Goal: Task Accomplishment & Management: Manage account settings

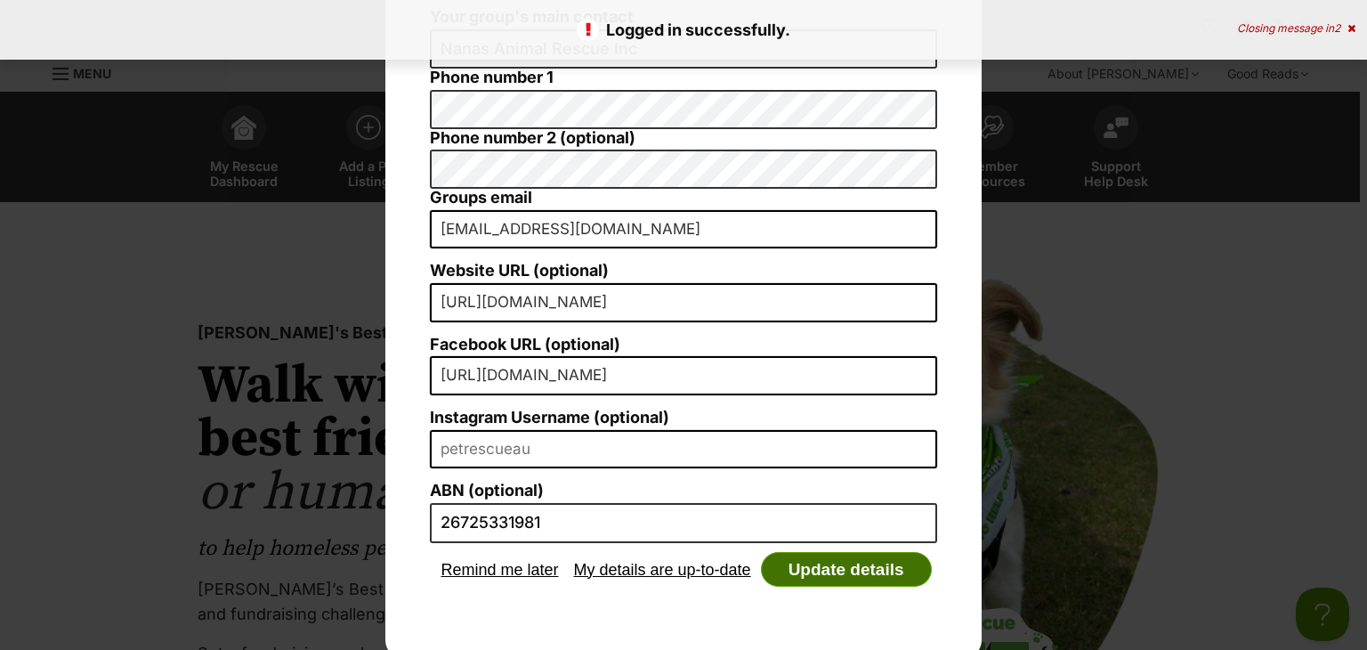
click at [810, 562] on button "Update details" at bounding box center [846, 570] width 171 height 36
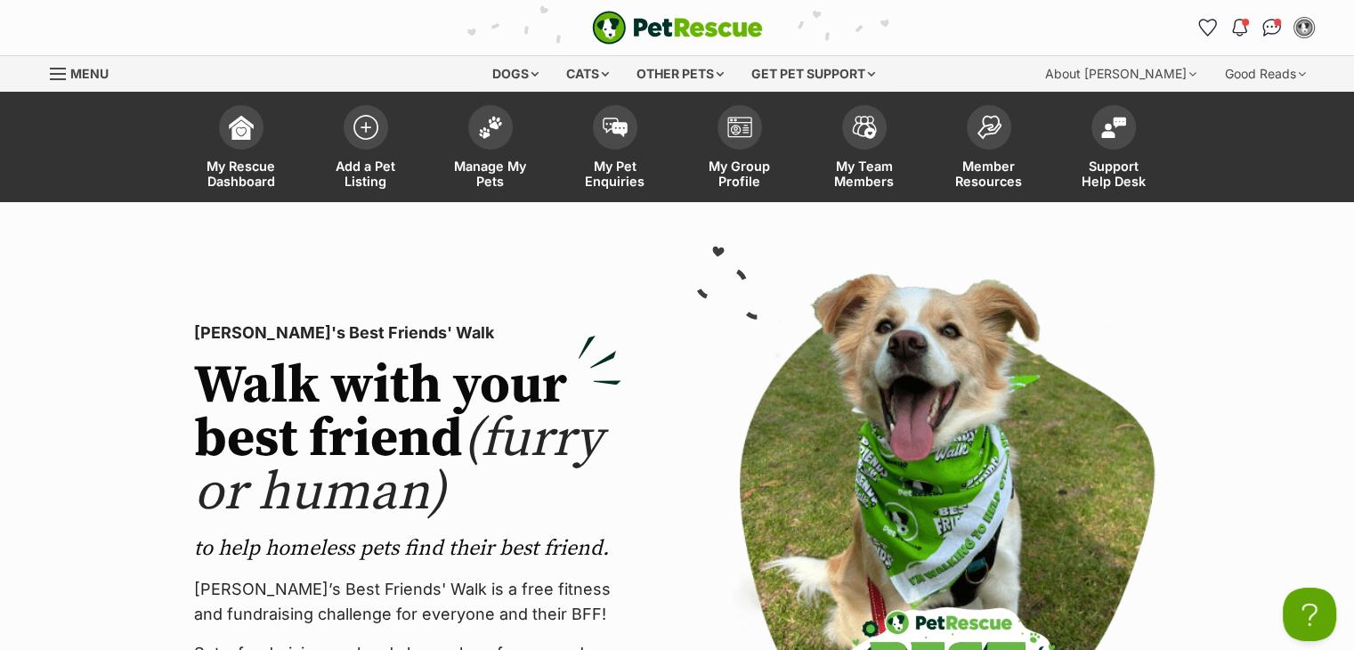
click at [484, 92] on li "Manage My Pets" at bounding box center [490, 147] width 125 height 110
click at [486, 129] on img at bounding box center [490, 122] width 25 height 23
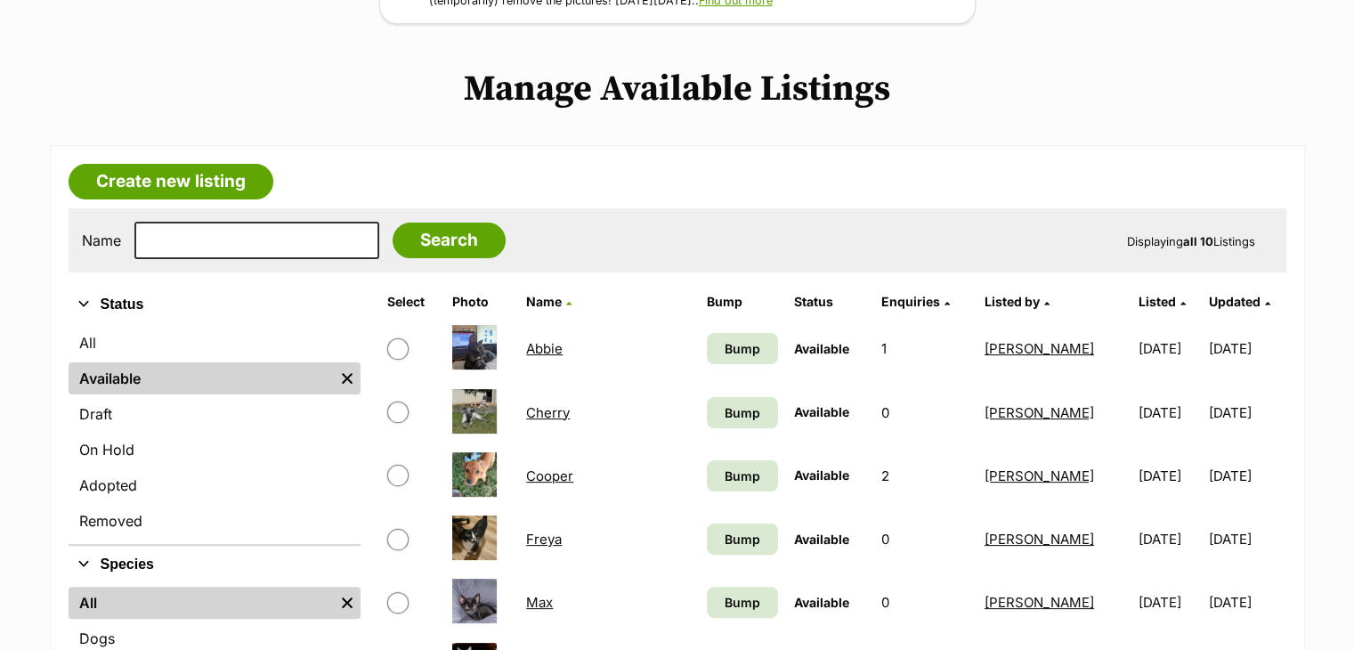
scroll to position [313, 0]
click at [548, 340] on link "Abbie" at bounding box center [544, 348] width 36 height 17
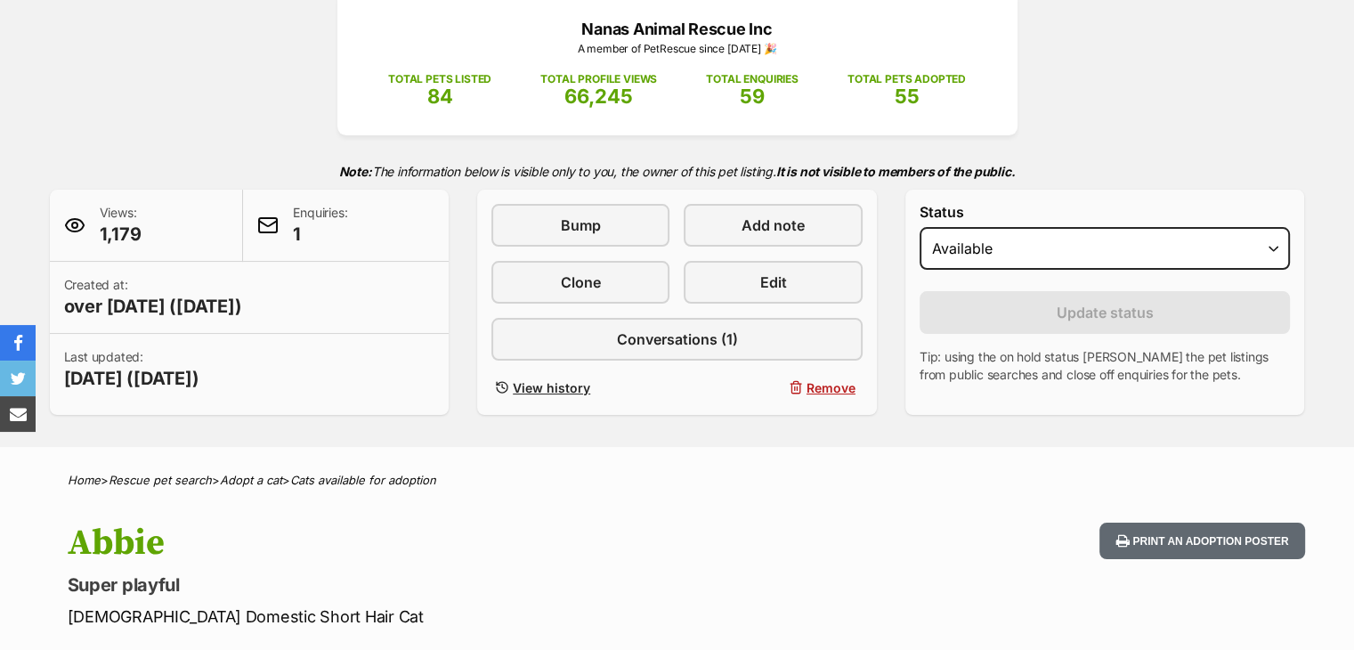
scroll to position [248, 0]
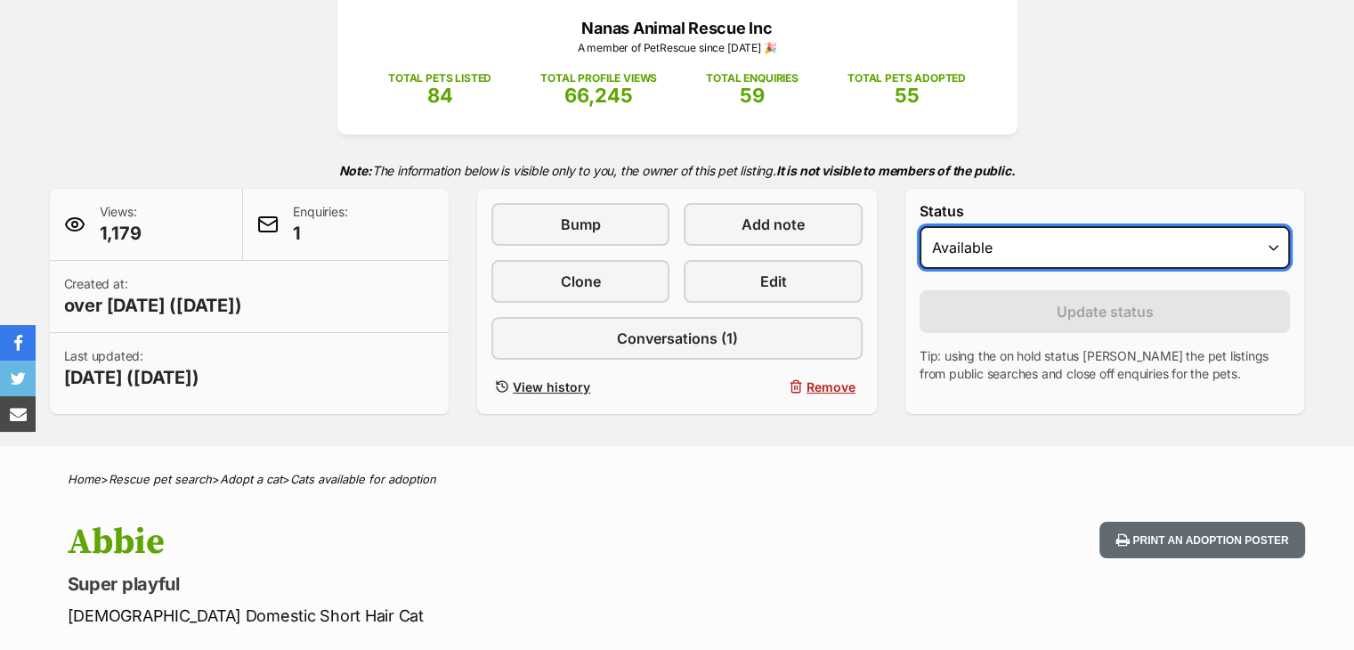
click at [1004, 243] on select "Draft - not available as listing has enquires Available On hold Adopted" at bounding box center [1104, 247] width 371 height 43
select select "rehomed"
click at [919, 226] on select "Draft - not available as listing has enquires Available On hold Adopted" at bounding box center [1104, 247] width 371 height 43
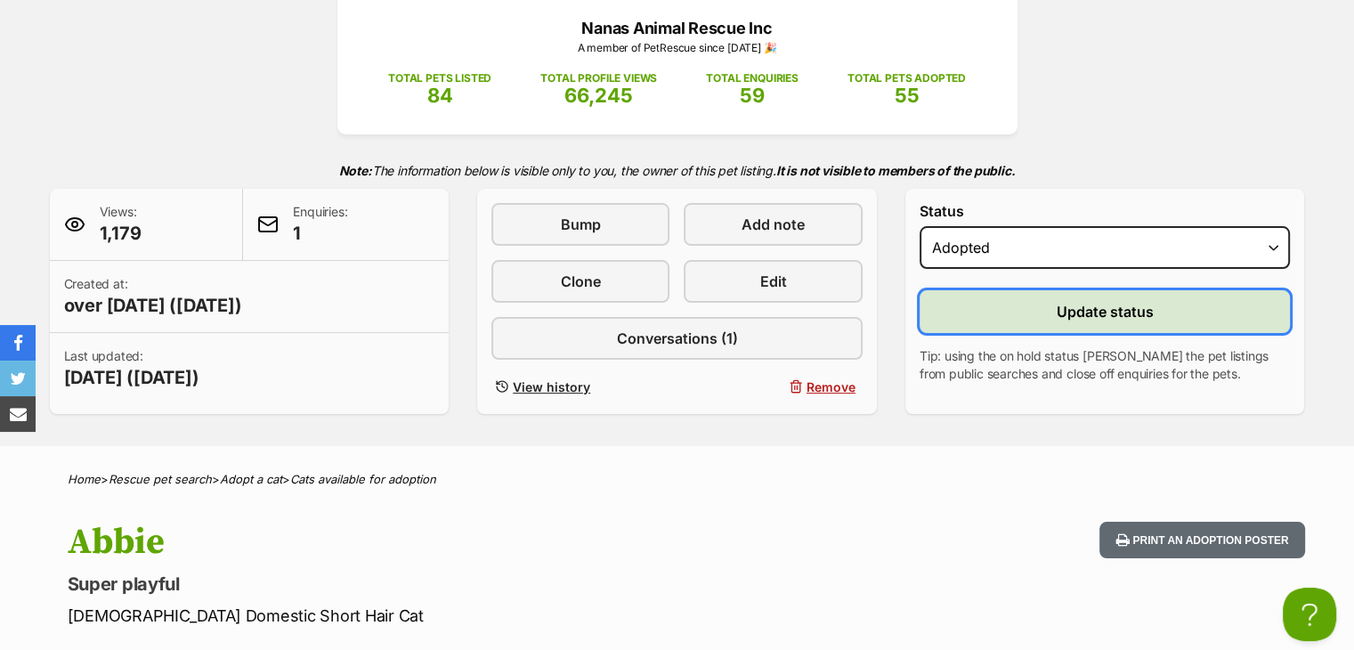
click at [1025, 311] on button "Update status" at bounding box center [1104, 311] width 371 height 43
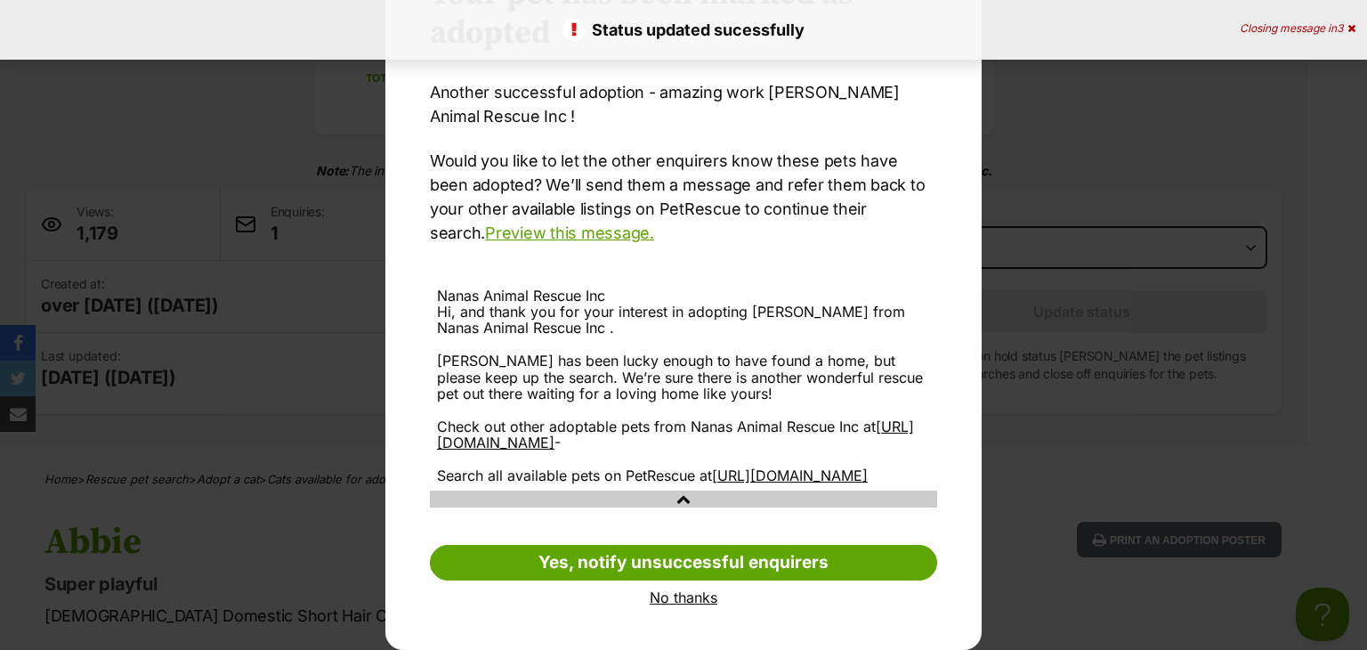
click at [673, 599] on link "No thanks" at bounding box center [683, 597] width 507 height 16
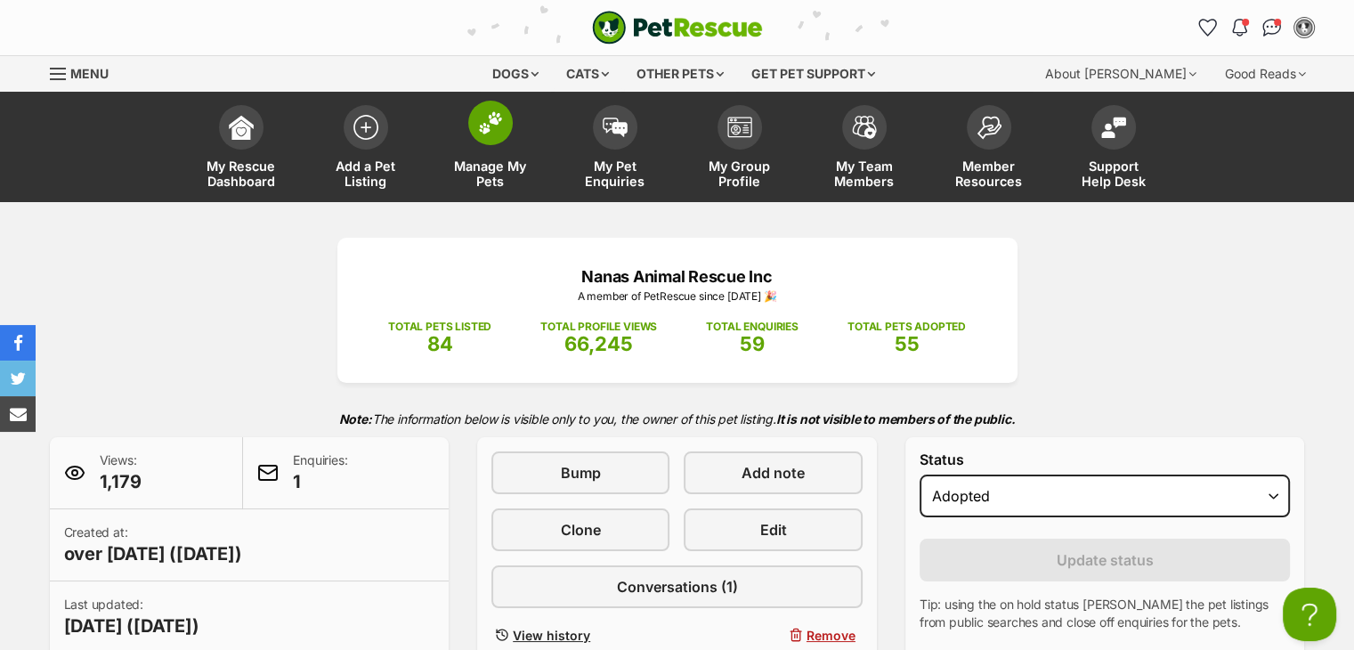
click at [506, 126] on span at bounding box center [490, 123] width 45 height 45
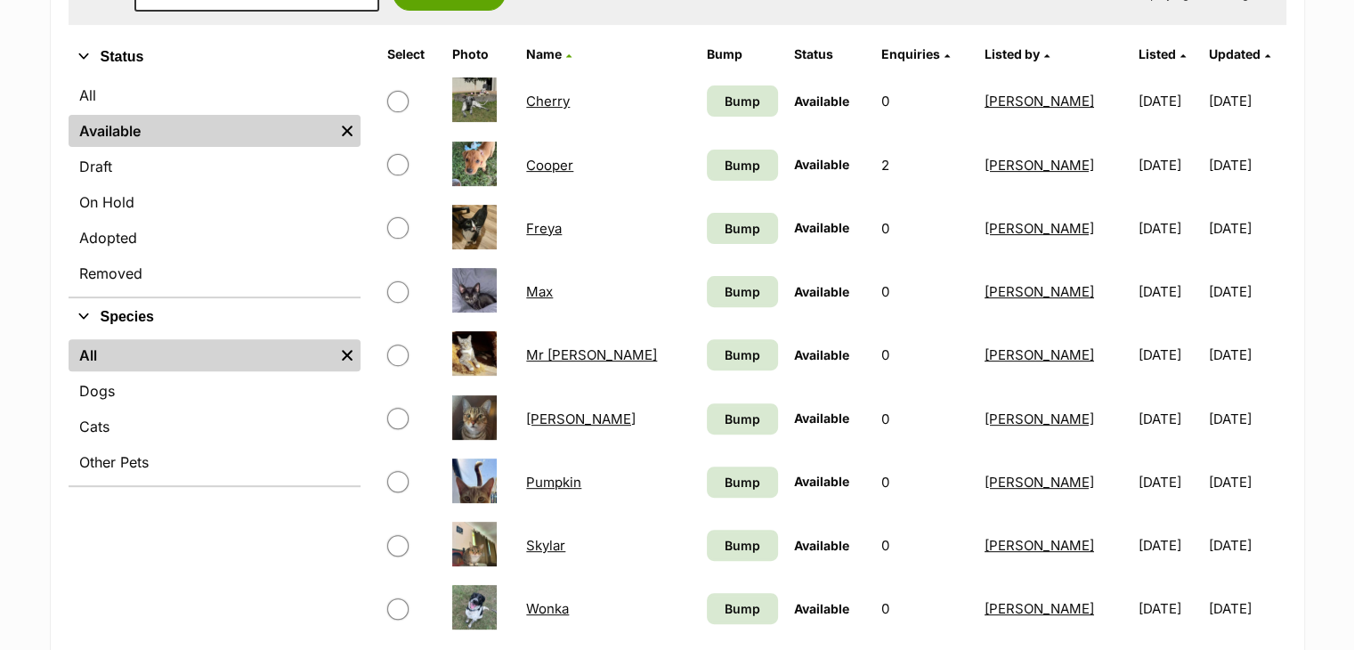
scroll to position [563, 0]
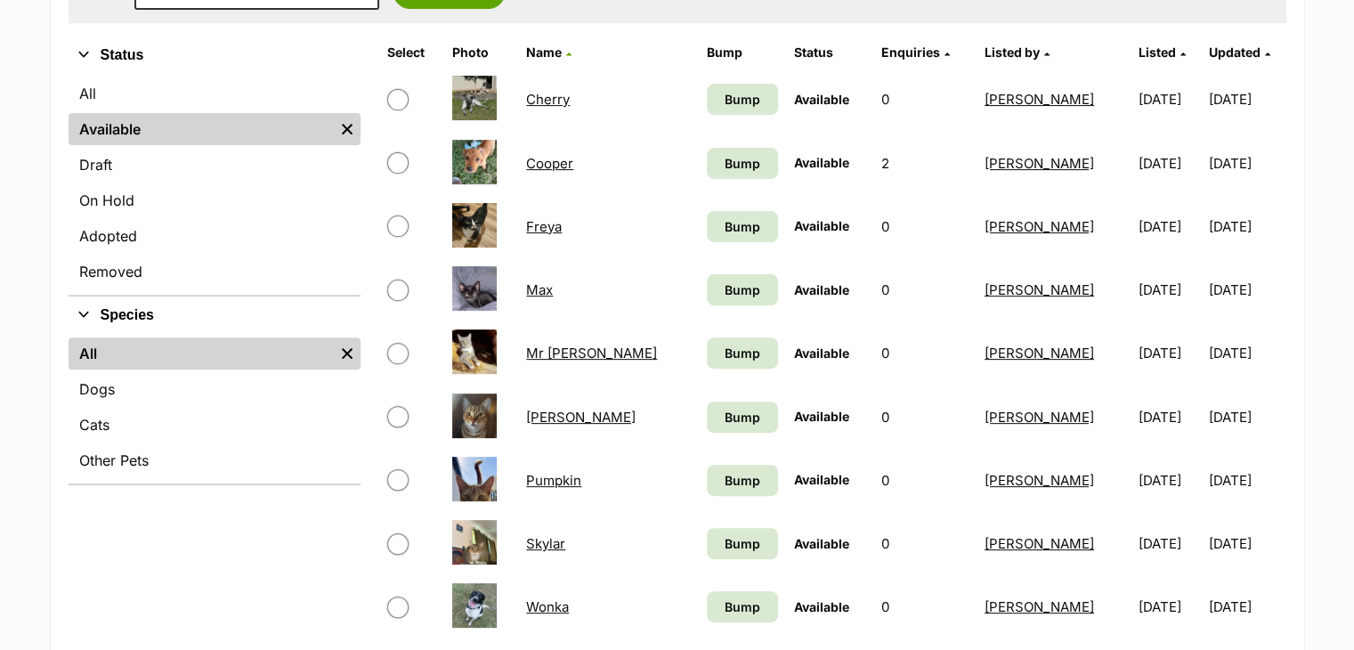
click at [560, 161] on link "Cooper" at bounding box center [549, 163] width 47 height 17
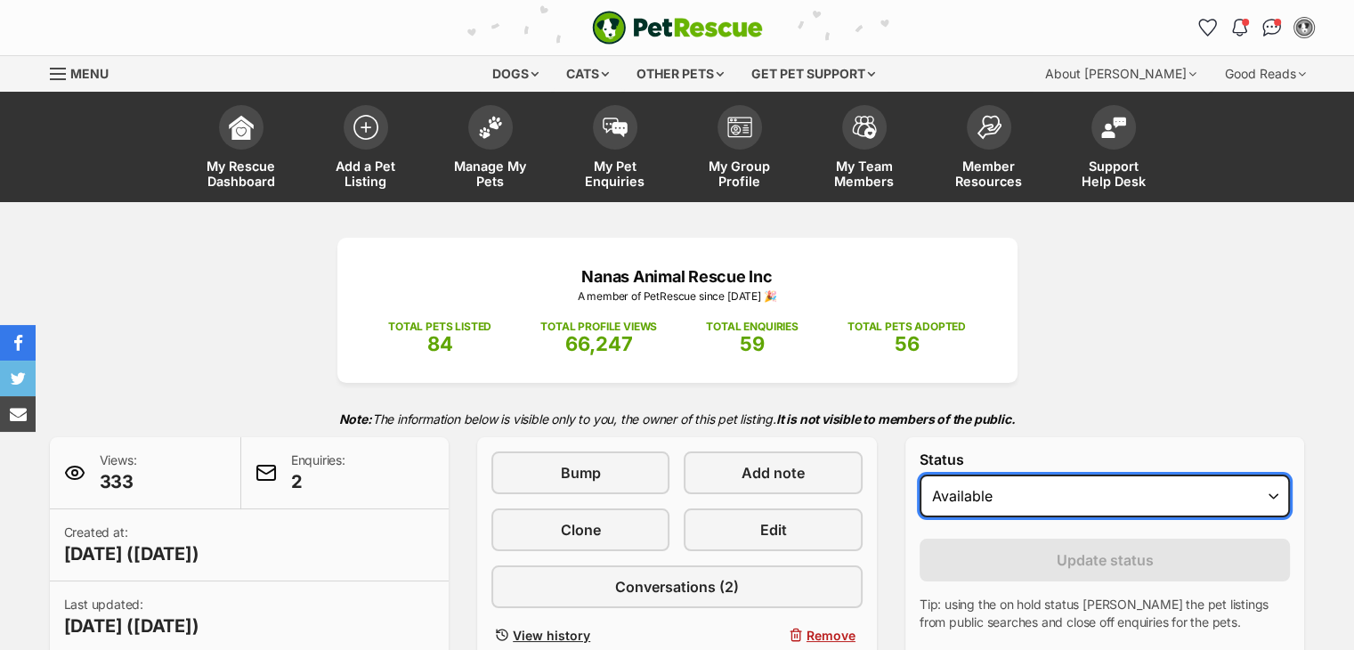
click at [1091, 489] on select "Draft - not available as listing has enquires Available On hold Adopted" at bounding box center [1104, 495] width 371 height 43
select select "on_hold"
click at [919, 474] on select "Draft - not available as listing has enquires Available On hold Adopted" at bounding box center [1104, 495] width 371 height 43
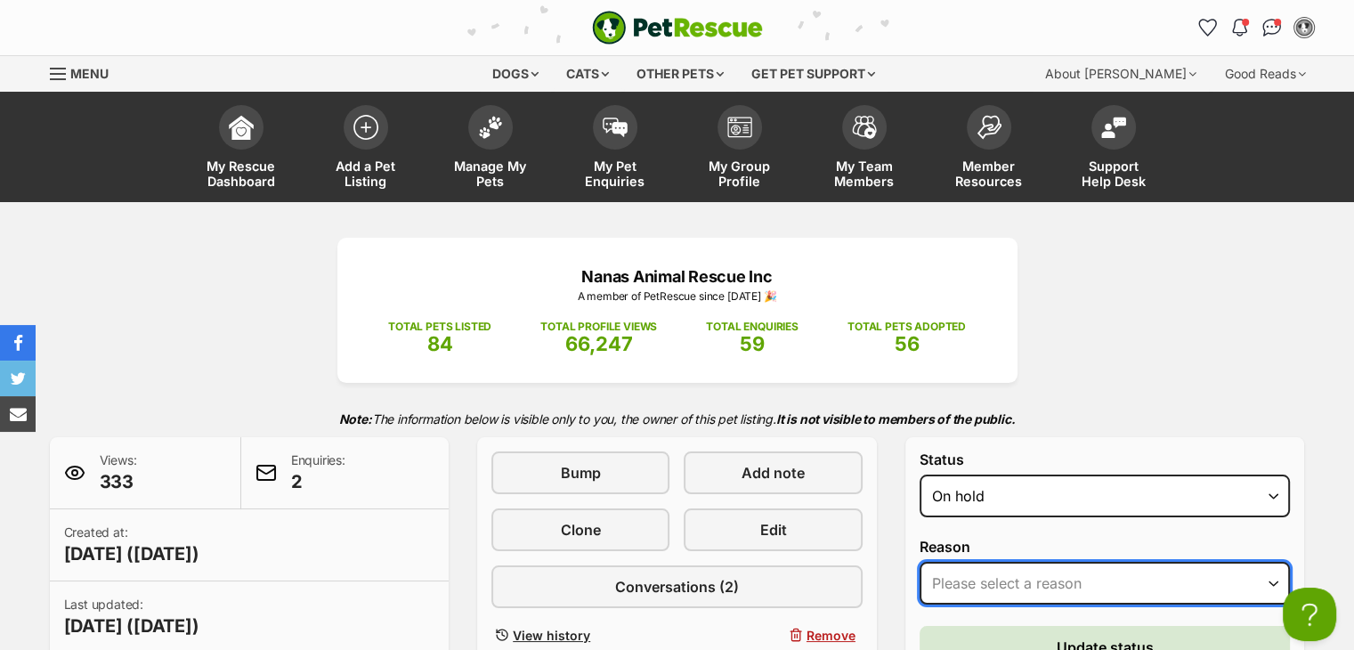
click at [1054, 585] on select "Please select a reason Medical reasons Reviewing applications Adoption pending …" at bounding box center [1104, 583] width 371 height 43
select select "adoption_pending"
click at [919, 562] on select "Please select a reason Medical reasons Reviewing applications Adoption pending …" at bounding box center [1104, 583] width 371 height 43
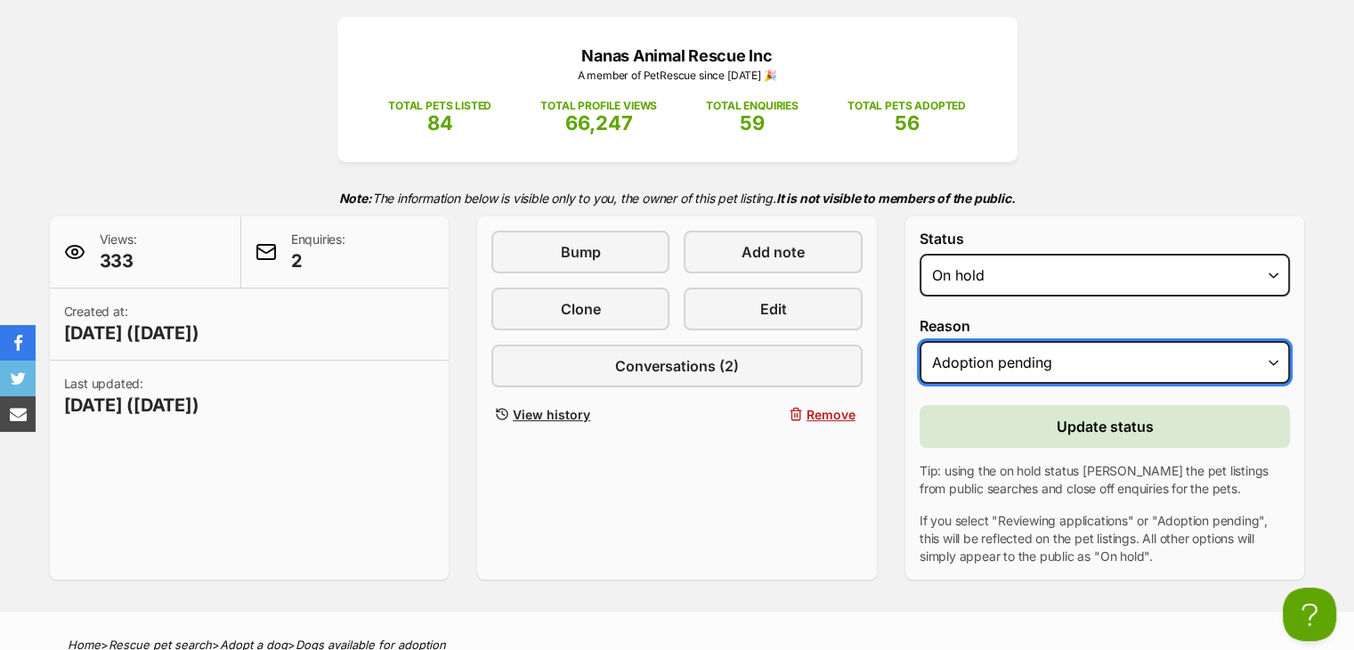
scroll to position [260, 0]
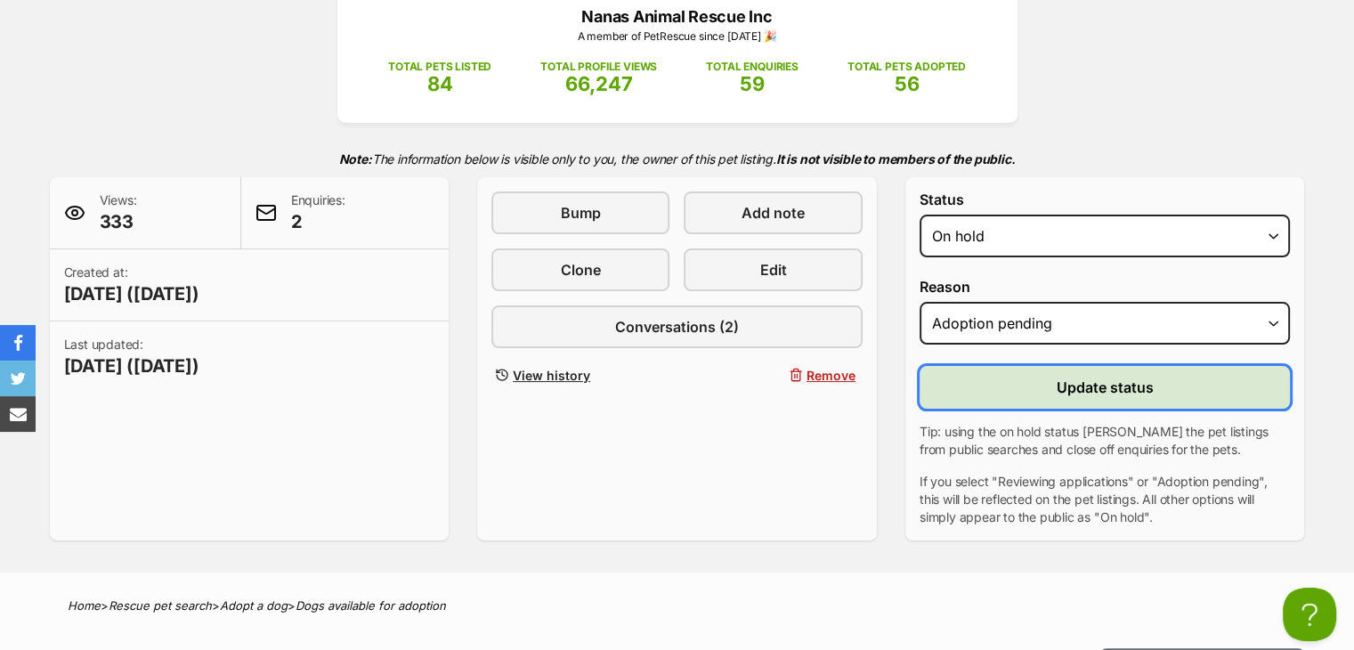
click at [1085, 393] on span "Update status" at bounding box center [1105, 387] width 97 height 21
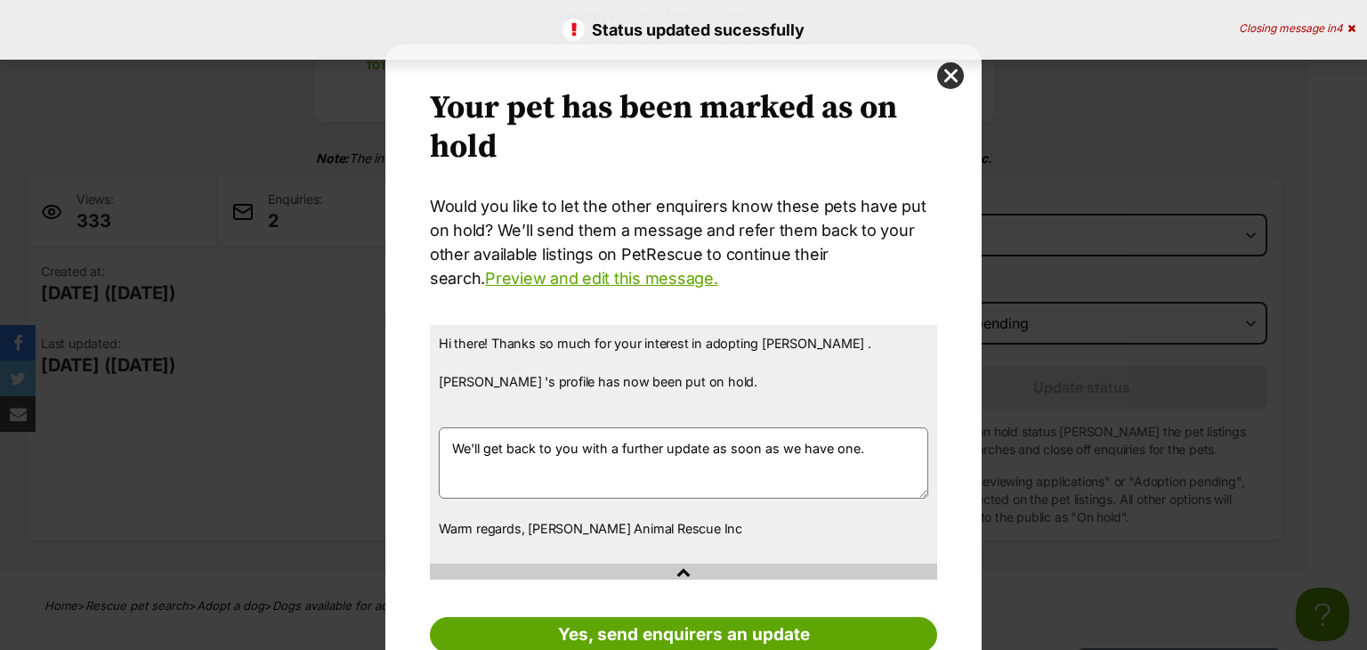
scroll to position [73, 0]
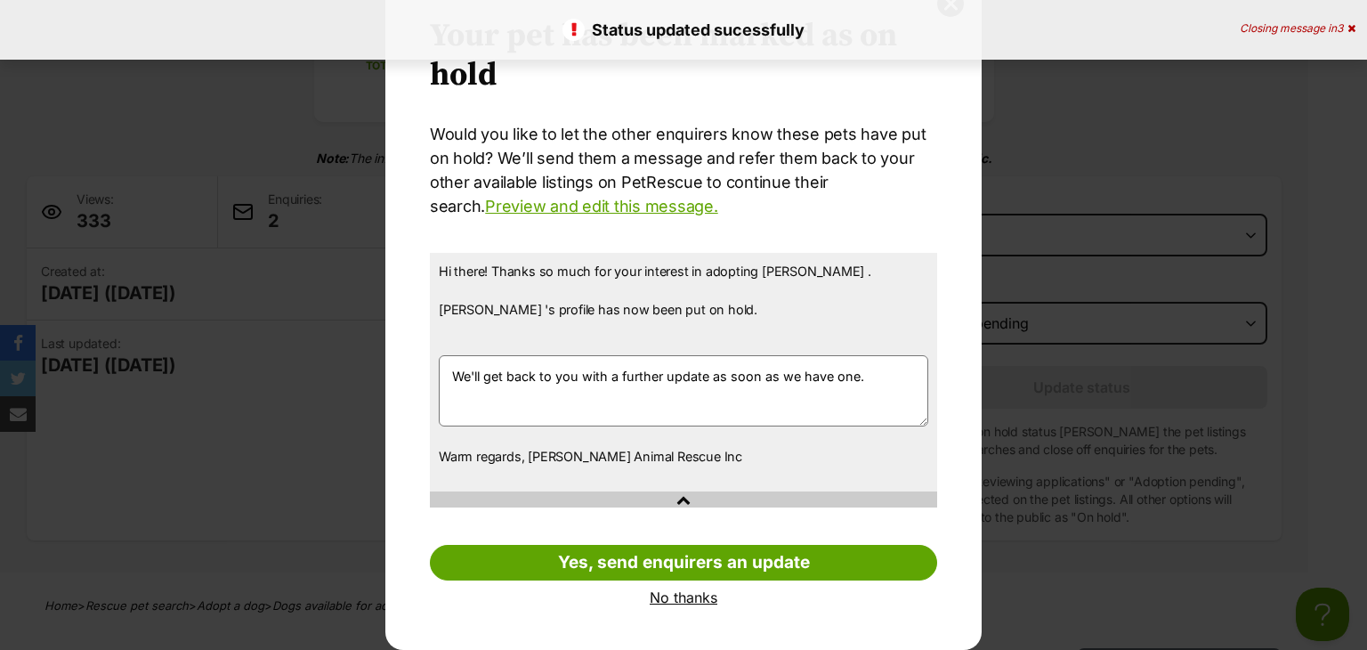
click at [668, 595] on link "No thanks" at bounding box center [683, 597] width 507 height 16
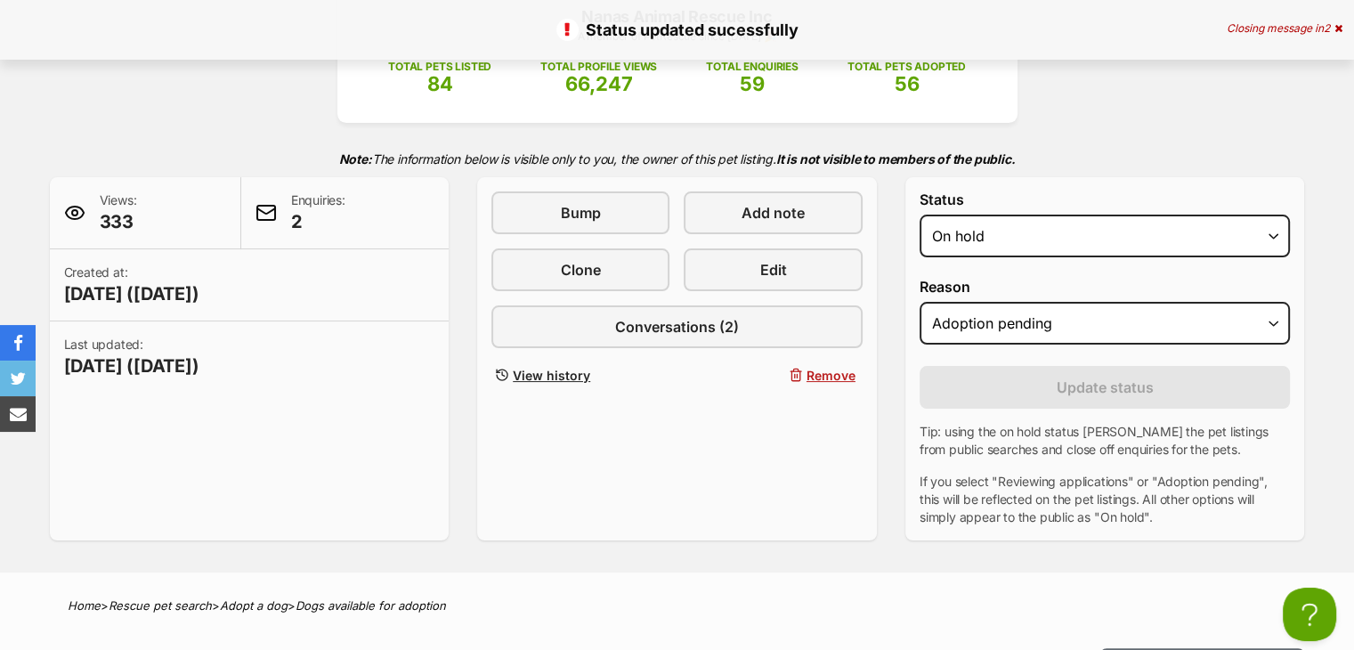
scroll to position [0, 0]
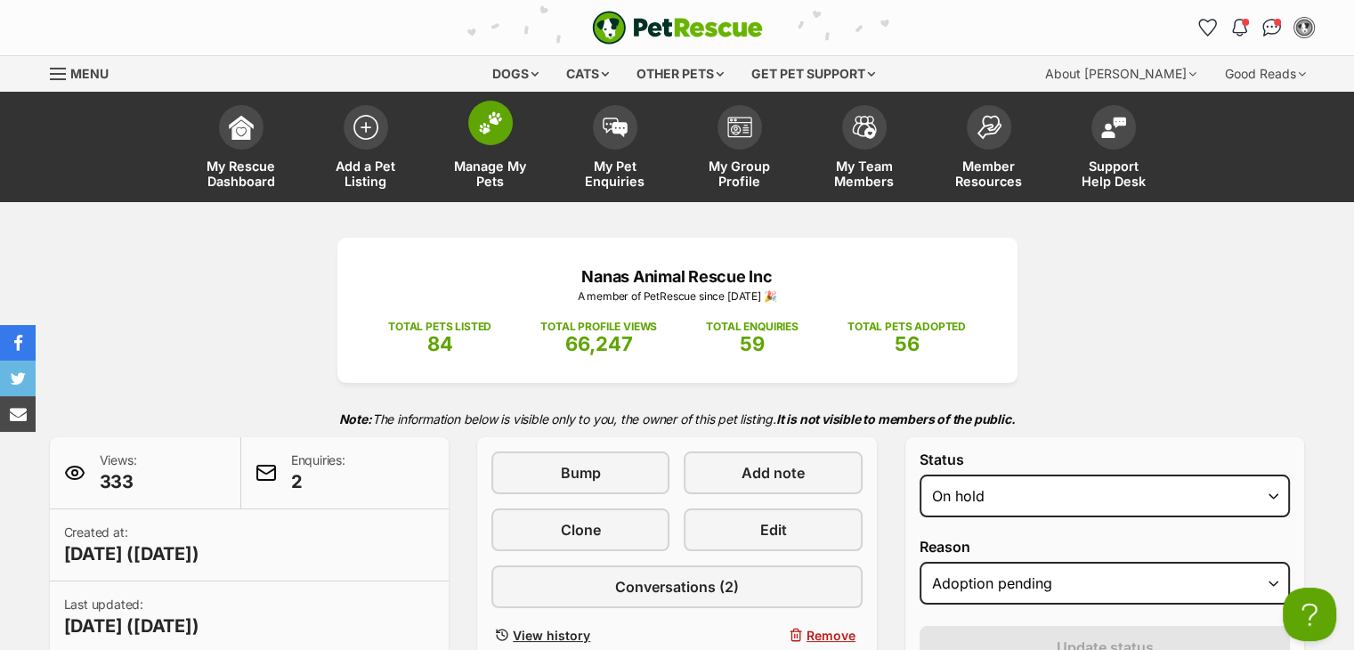
click at [481, 153] on link "Manage My Pets" at bounding box center [490, 149] width 125 height 106
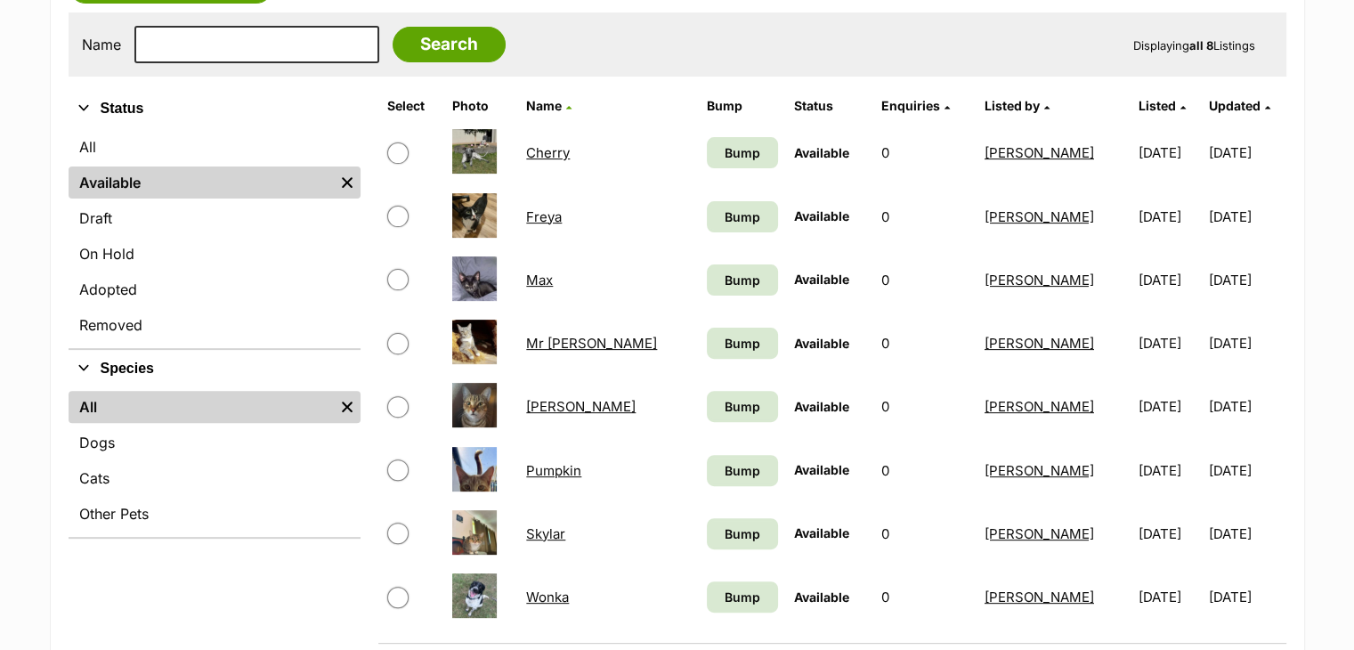
scroll to position [508, 0]
click at [725, 344] on span "Bump" at bounding box center [743, 344] width 36 height 19
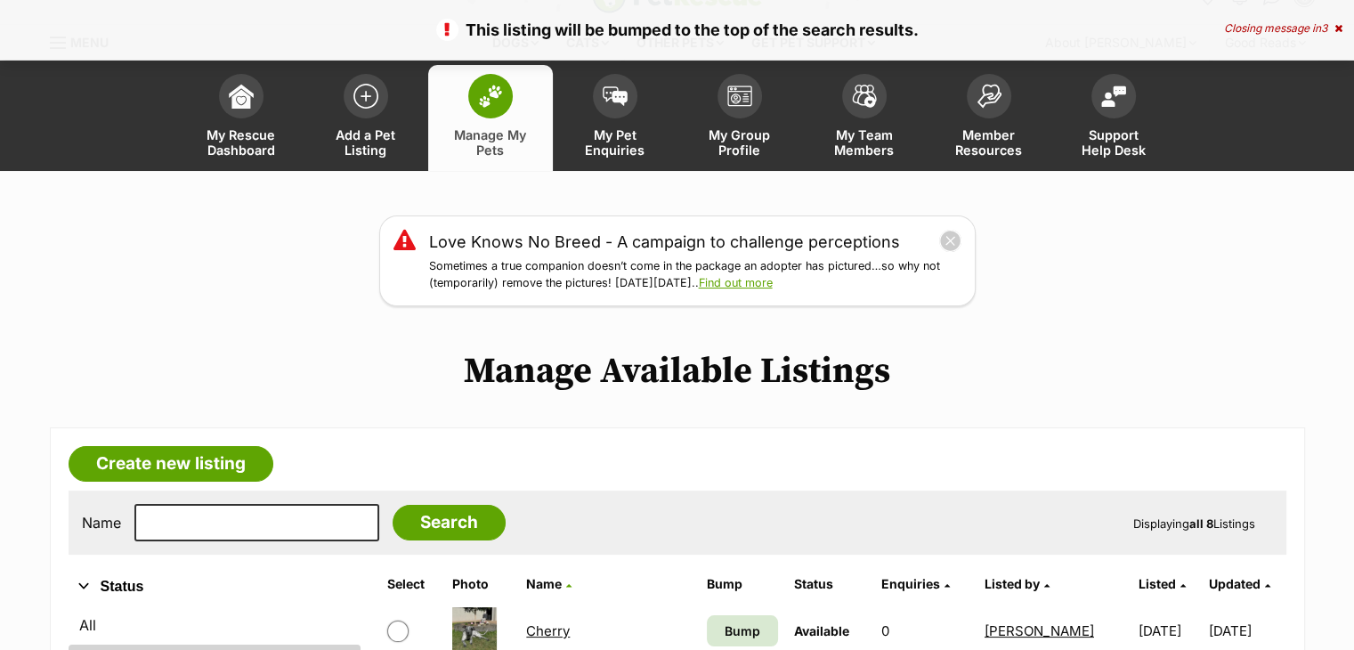
scroll to position [30, 0]
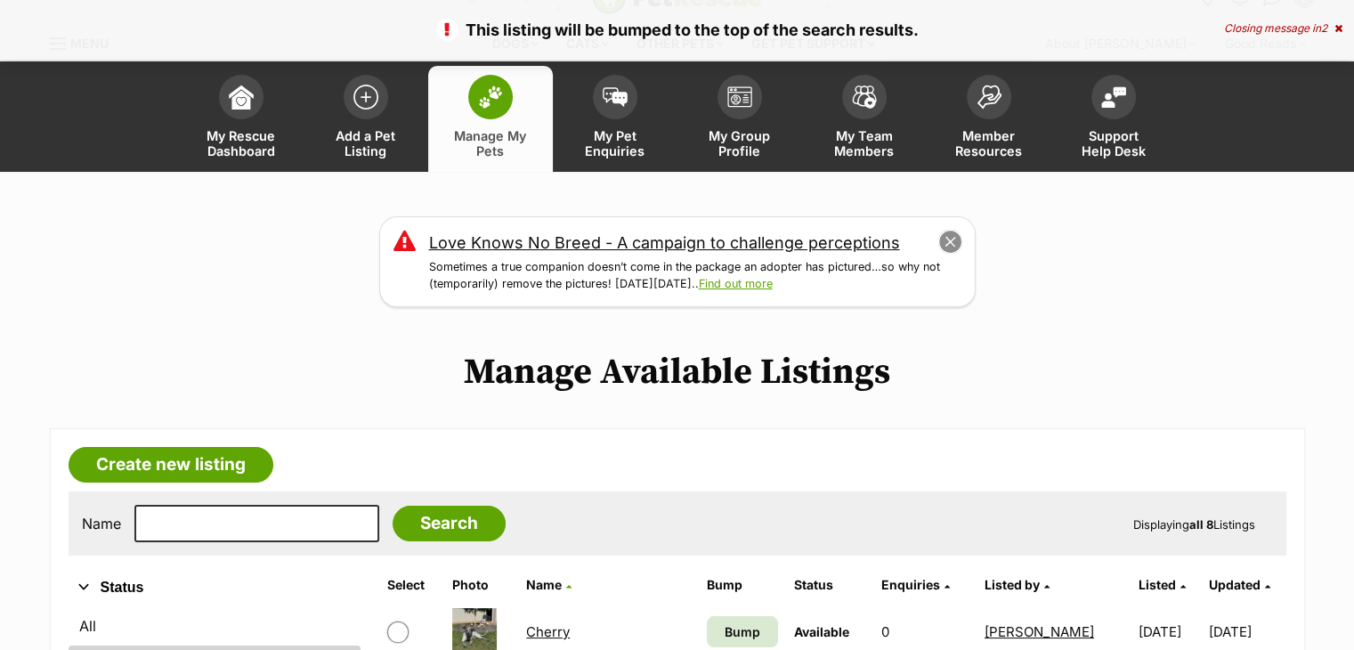
click at [946, 242] on button "close" at bounding box center [949, 242] width 25 height 25
